Goal: Browse casually: Explore the website without a specific task or goal

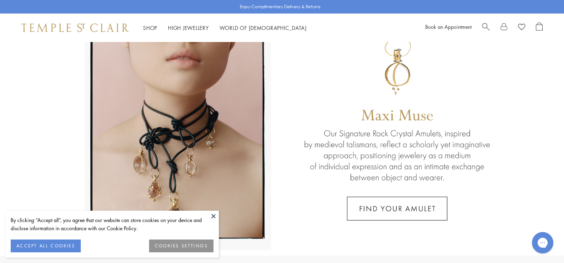
scroll to position [71, 0]
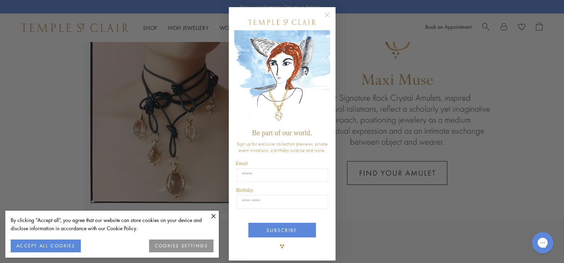
click at [323, 16] on circle "Close dialog" at bounding box center [327, 15] width 9 height 9
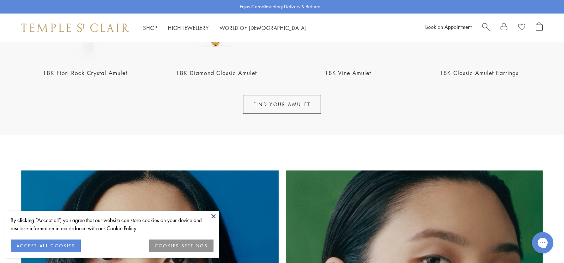
scroll to position [249, 0]
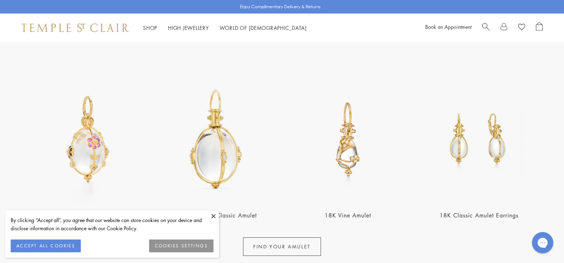
click at [214, 217] on button at bounding box center [213, 216] width 11 height 11
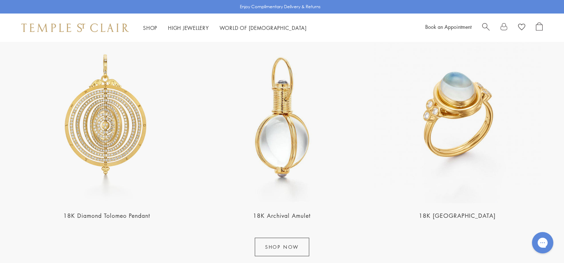
scroll to position [961, 0]
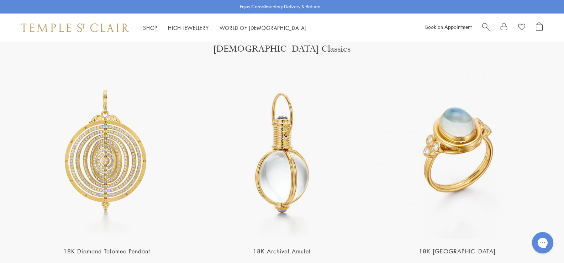
click at [453, 184] on img at bounding box center [457, 153] width 171 height 171
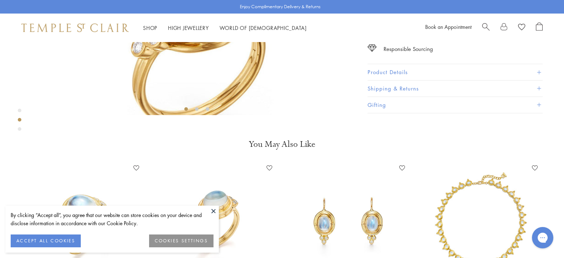
scroll to position [36, 0]
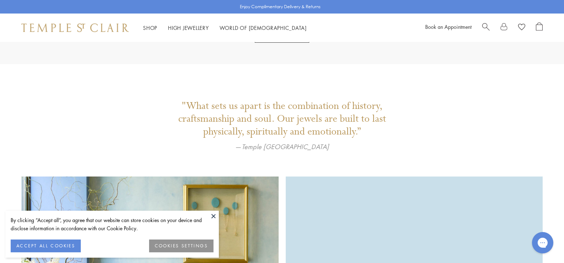
scroll to position [1103, 0]
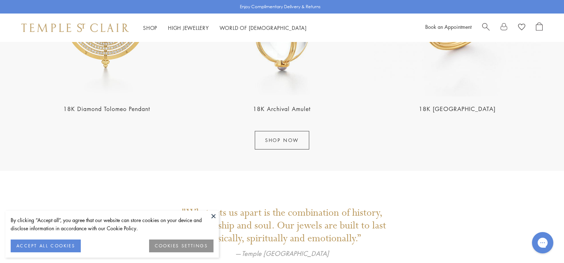
click at [280, 139] on link "SHOP NOW" at bounding box center [282, 140] width 54 height 19
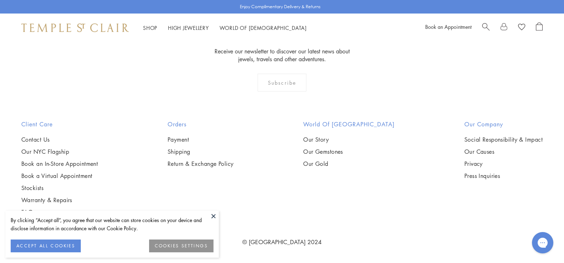
scroll to position [2847, 0]
click at [0, 0] on img at bounding box center [0, 0] width 0 height 0
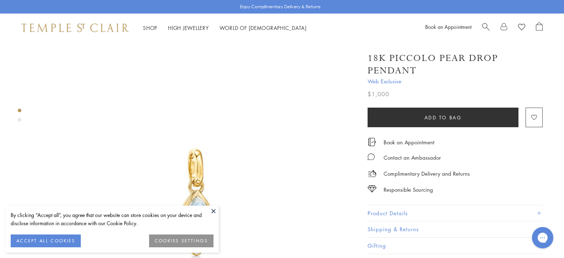
scroll to position [36, 0]
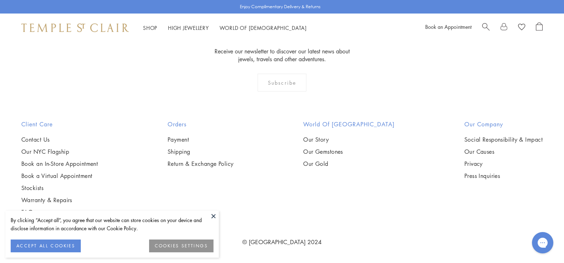
scroll to position [3096, 0]
drag, startPoint x: 213, startPoint y: 217, endPoint x: 224, endPoint y: 212, distance: 11.8
click at [217, 215] on button at bounding box center [213, 216] width 11 height 11
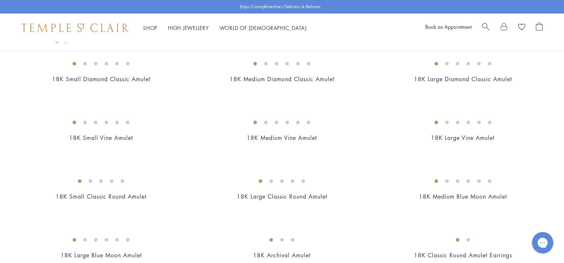
scroll to position [320, 0]
